Goal: Entertainment & Leisure: Consume media (video, audio)

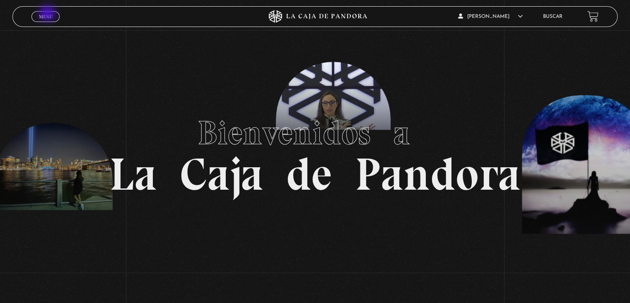
click at [48, 14] on span "Menu" at bounding box center [46, 16] width 14 height 5
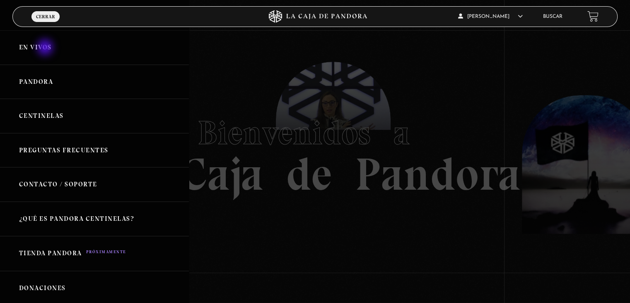
click at [46, 48] on link "En vivos" at bounding box center [94, 47] width 189 height 34
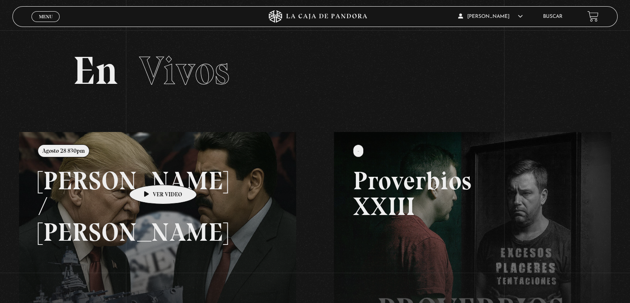
click at [150, 172] on link at bounding box center [334, 283] width 630 height 303
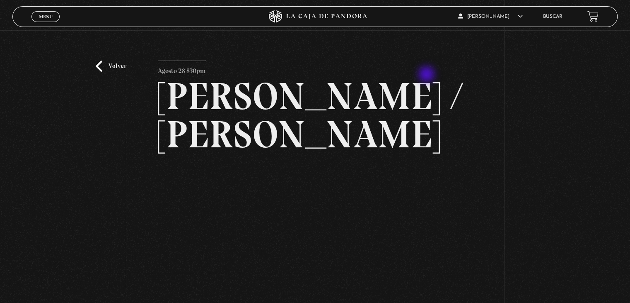
click at [428, 77] on h2 "[PERSON_NAME] / [PERSON_NAME]" at bounding box center [315, 115] width 315 height 76
